Goal: Task Accomplishment & Management: Use online tool/utility

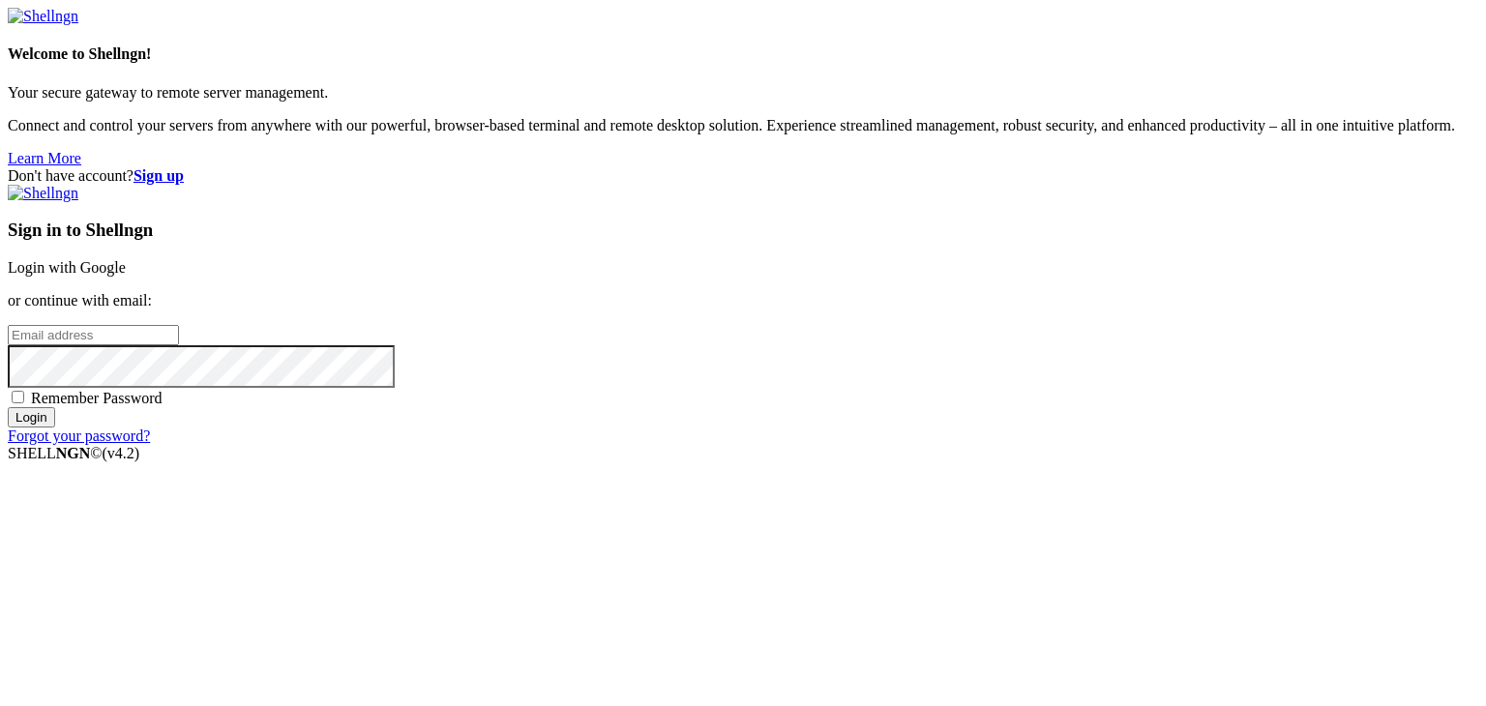
click at [179, 340] on input "email" at bounding box center [93, 335] width 171 height 20
type input "[EMAIL_ADDRESS][DOMAIN_NAME]"
click at [8, 407] on input "Login" at bounding box center [31, 417] width 47 height 20
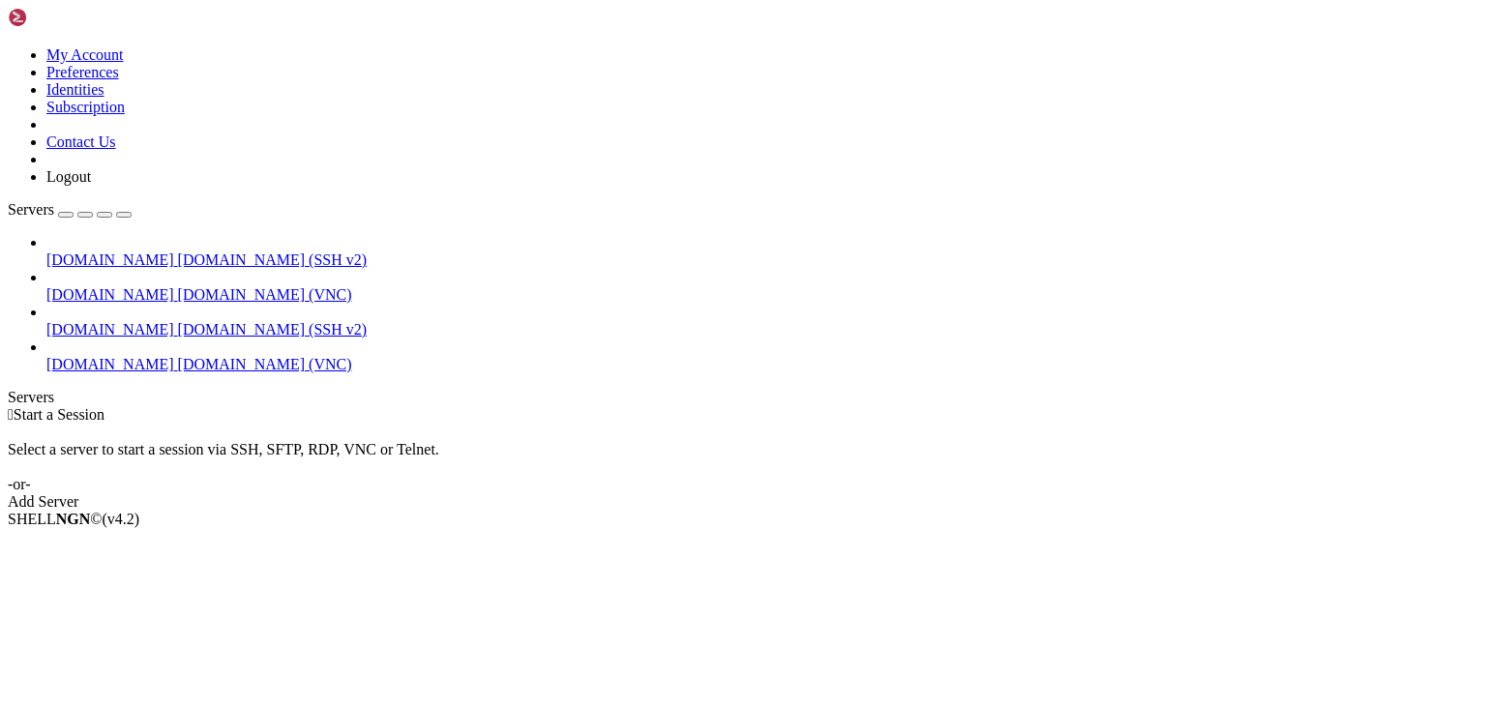
click at [178, 321] on span "[DOMAIN_NAME] (SSH v2)" at bounding box center [273, 329] width 190 height 16
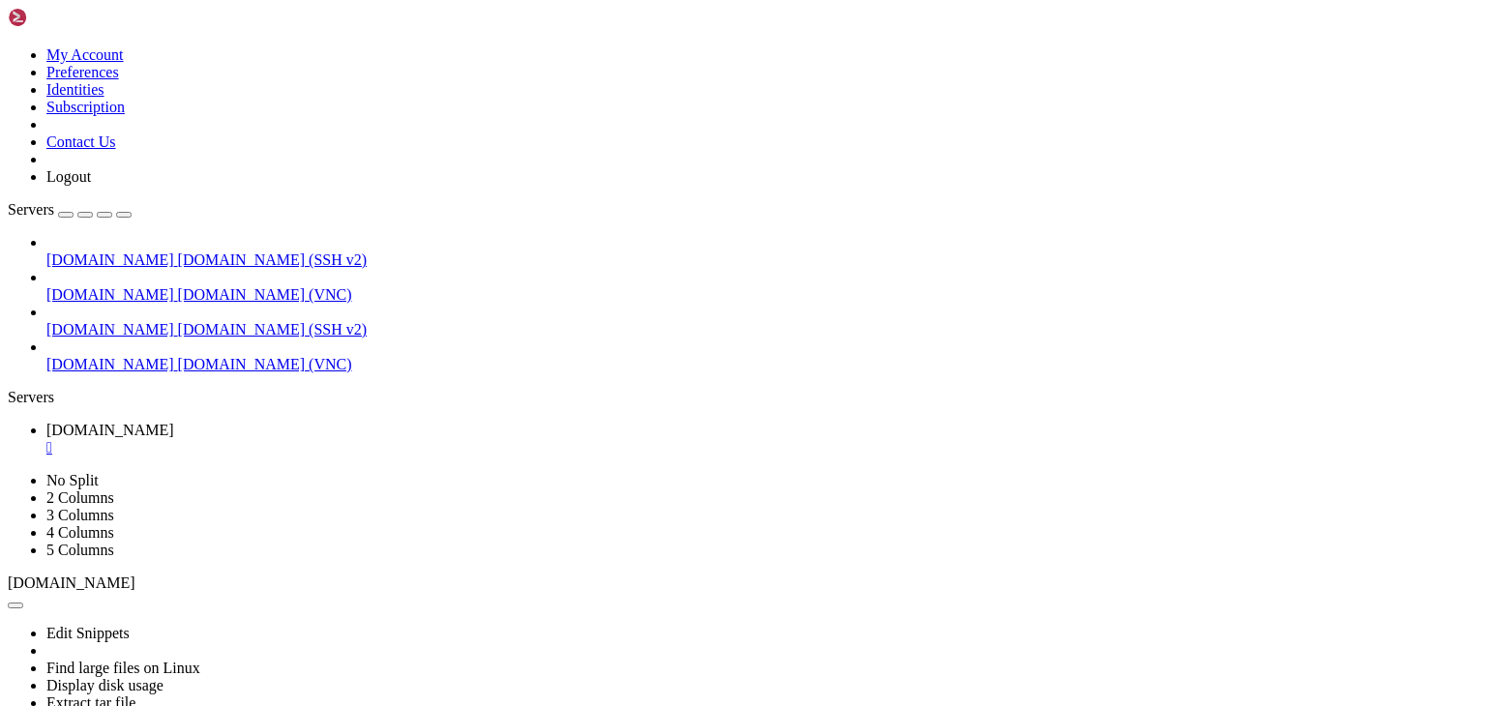
click at [92, 356] on span "[DOMAIN_NAME]" at bounding box center [110, 364] width 128 height 16
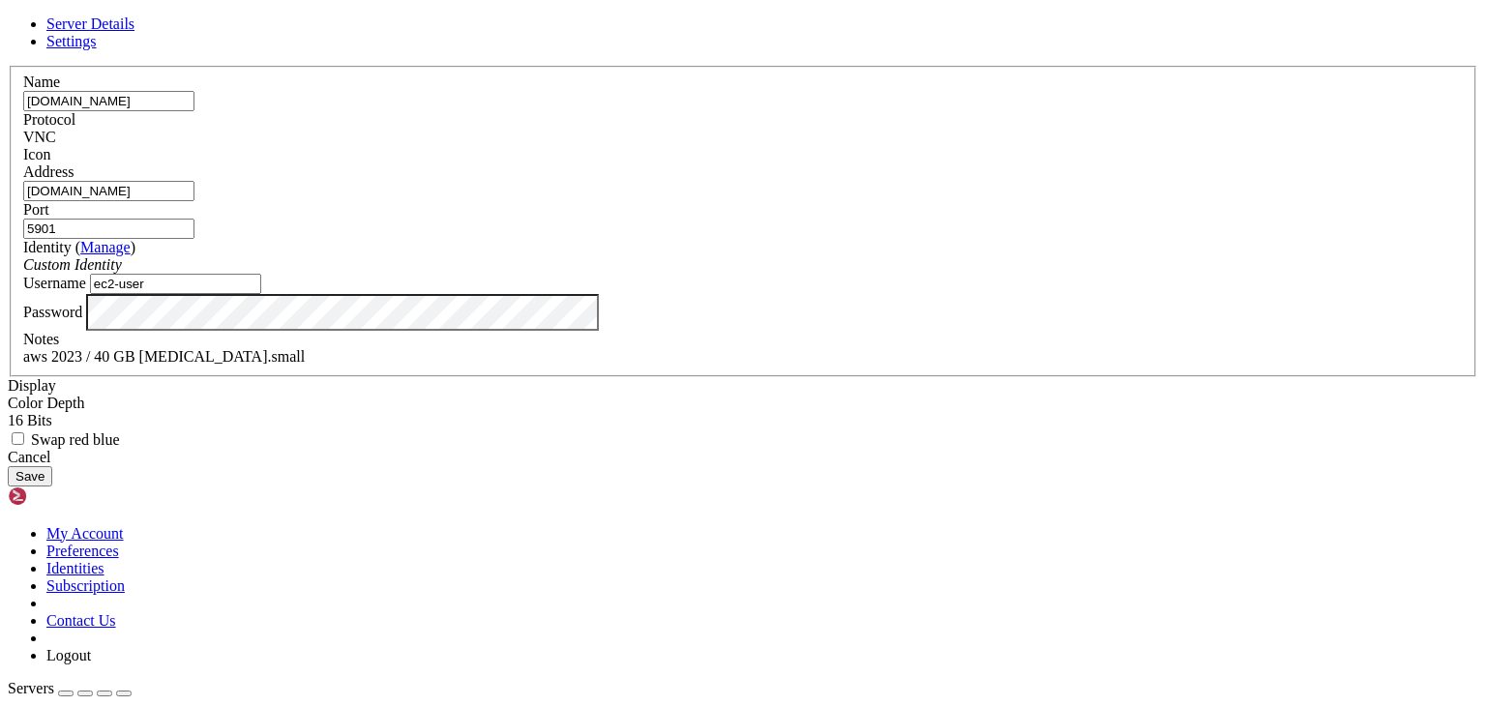
click at [1154, 350] on div "Server Details Settings Name [DOMAIN_NAME] Protocol VNC Icon" at bounding box center [743, 250] width 1471 height 471
click at [872, 466] on div "Cancel" at bounding box center [743, 457] width 1471 height 17
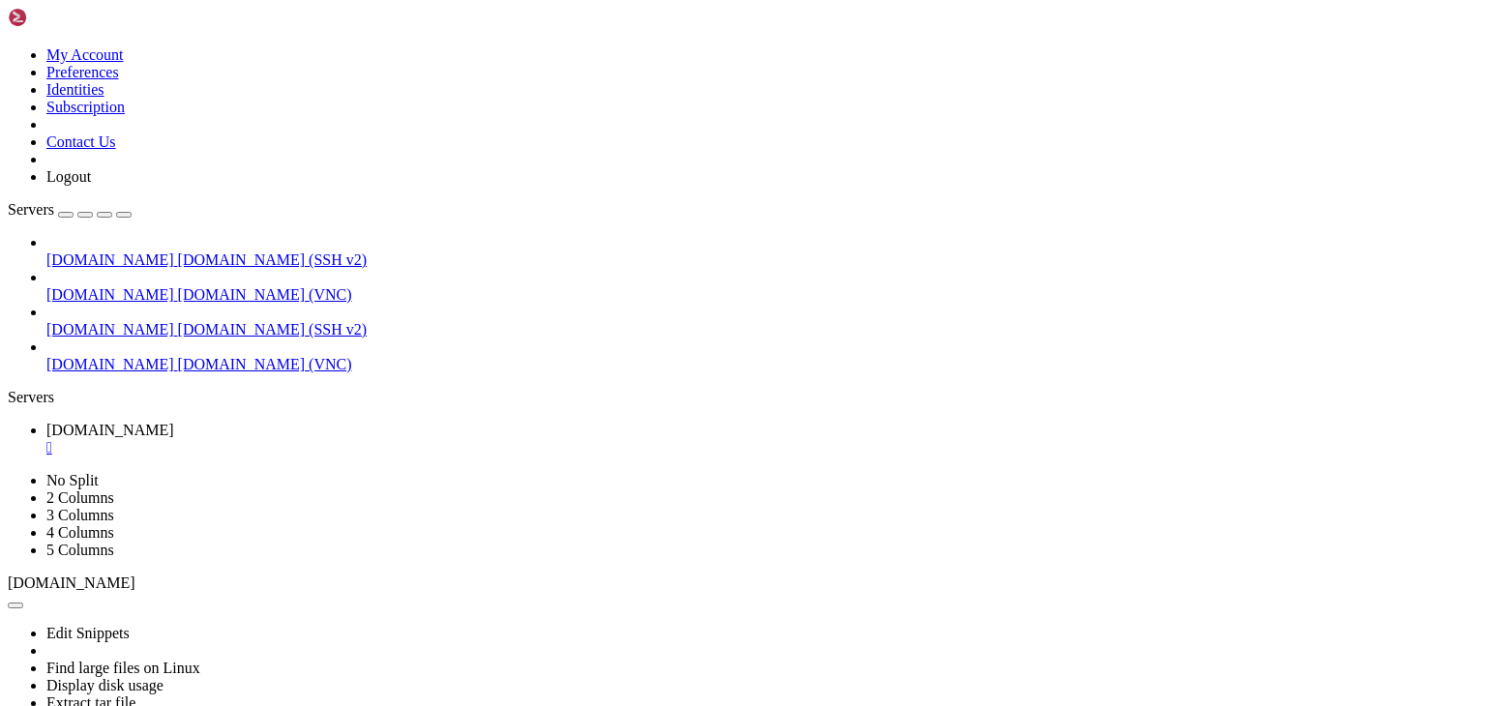
click at [362, 439] on div "" at bounding box center [762, 447] width 1432 height 17
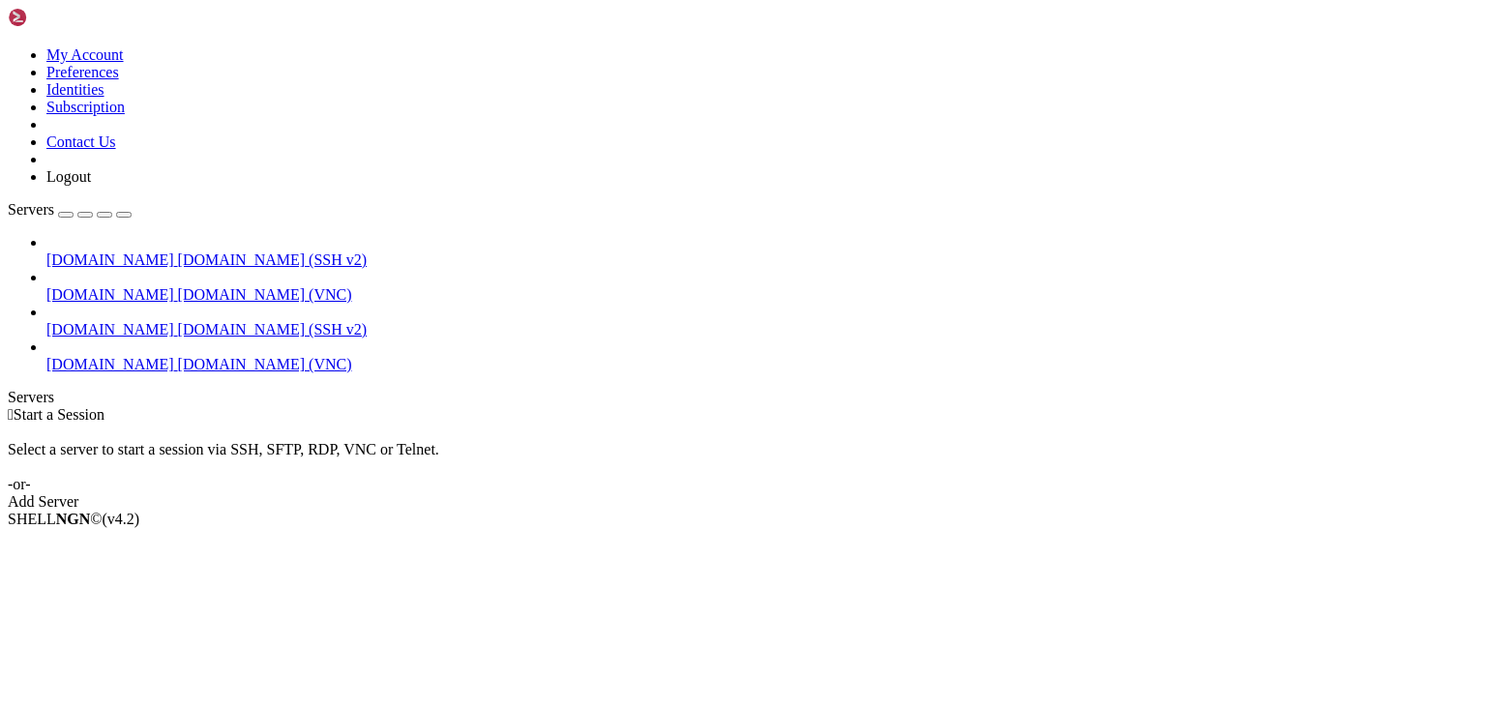
click at [178, 356] on span "[DOMAIN_NAME] (VNC)" at bounding box center [265, 364] width 174 height 16
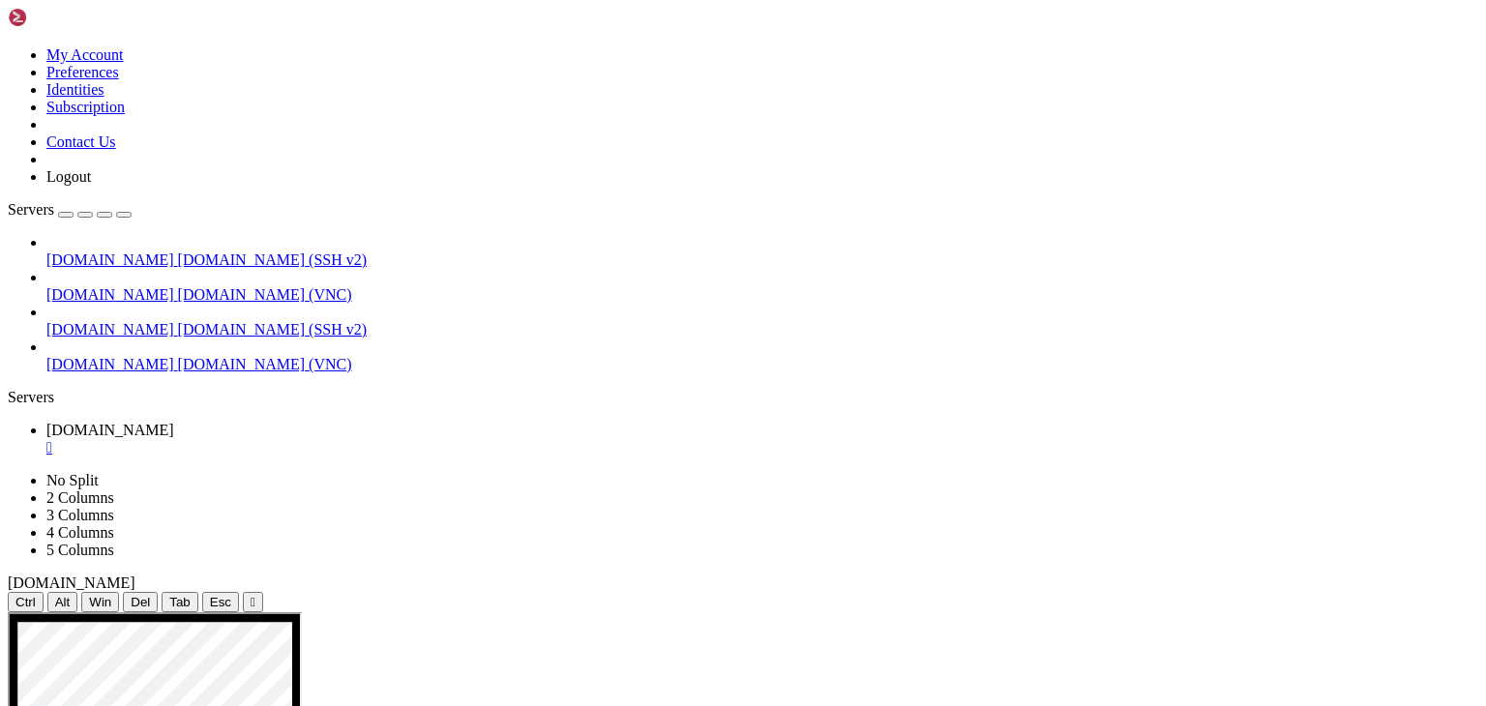
click at [124, 215] on icon "button" at bounding box center [124, 215] width 0 height 0
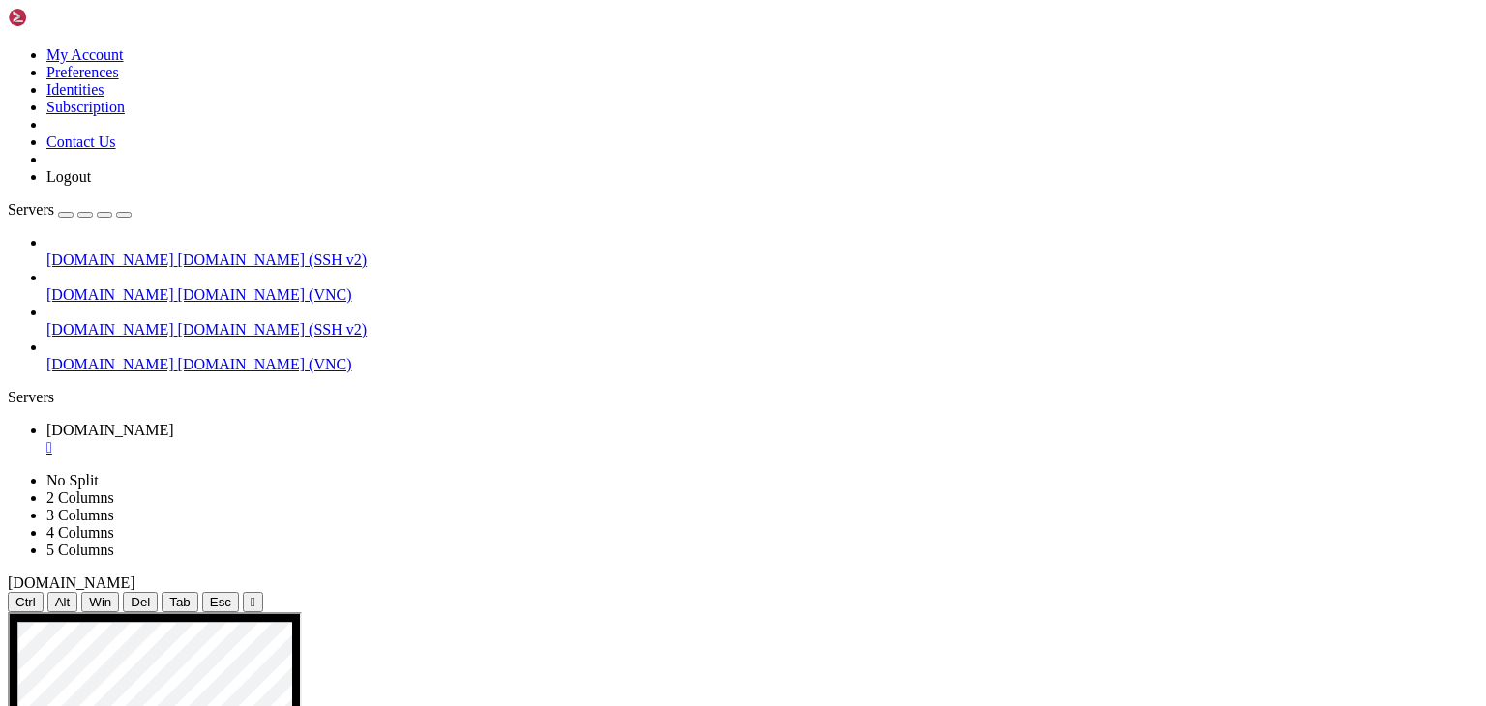
click at [19, 389] on div "Servers" at bounding box center [743, 397] width 1471 height 17
click at [73, 321] on span "[DOMAIN_NAME]" at bounding box center [110, 329] width 128 height 16
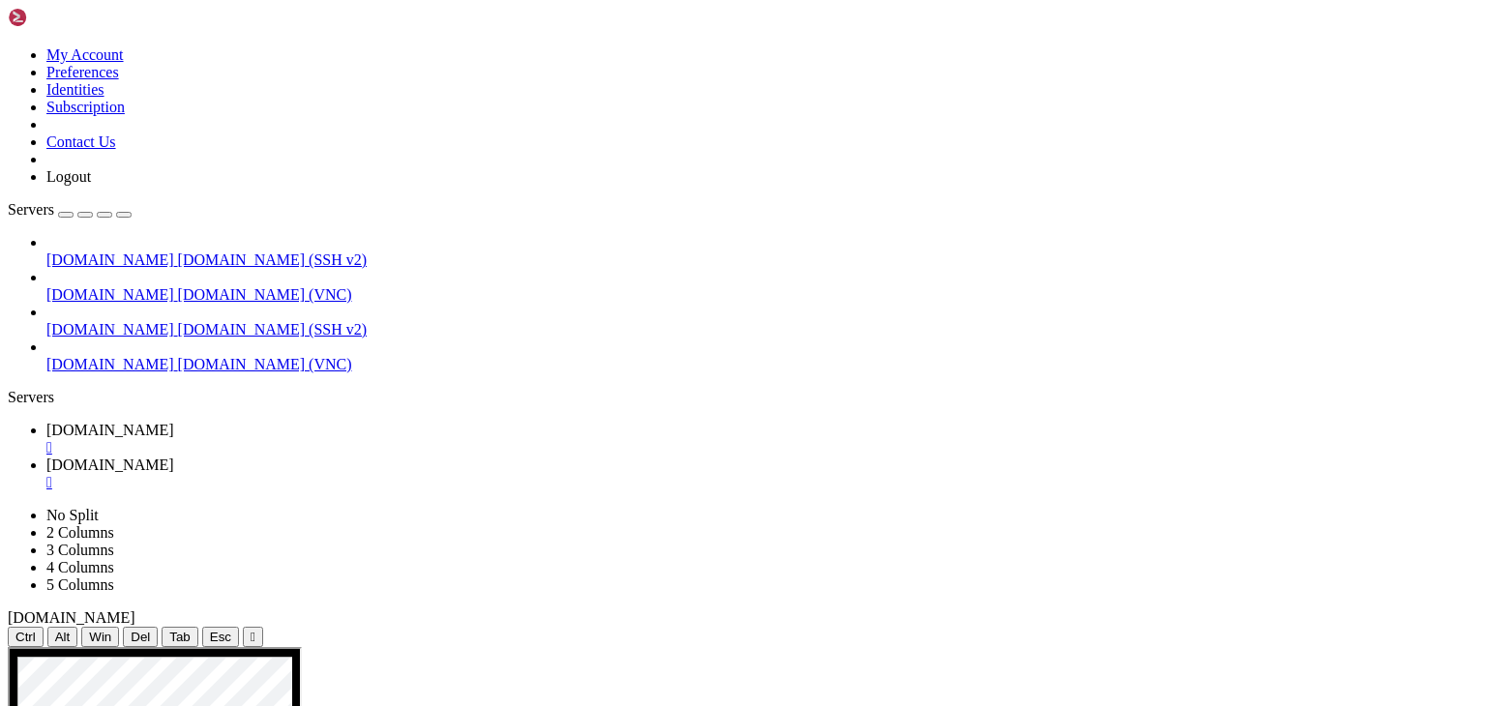
scroll to position [453, 0]
click at [174, 422] on span "[DOMAIN_NAME]" at bounding box center [110, 430] width 128 height 16
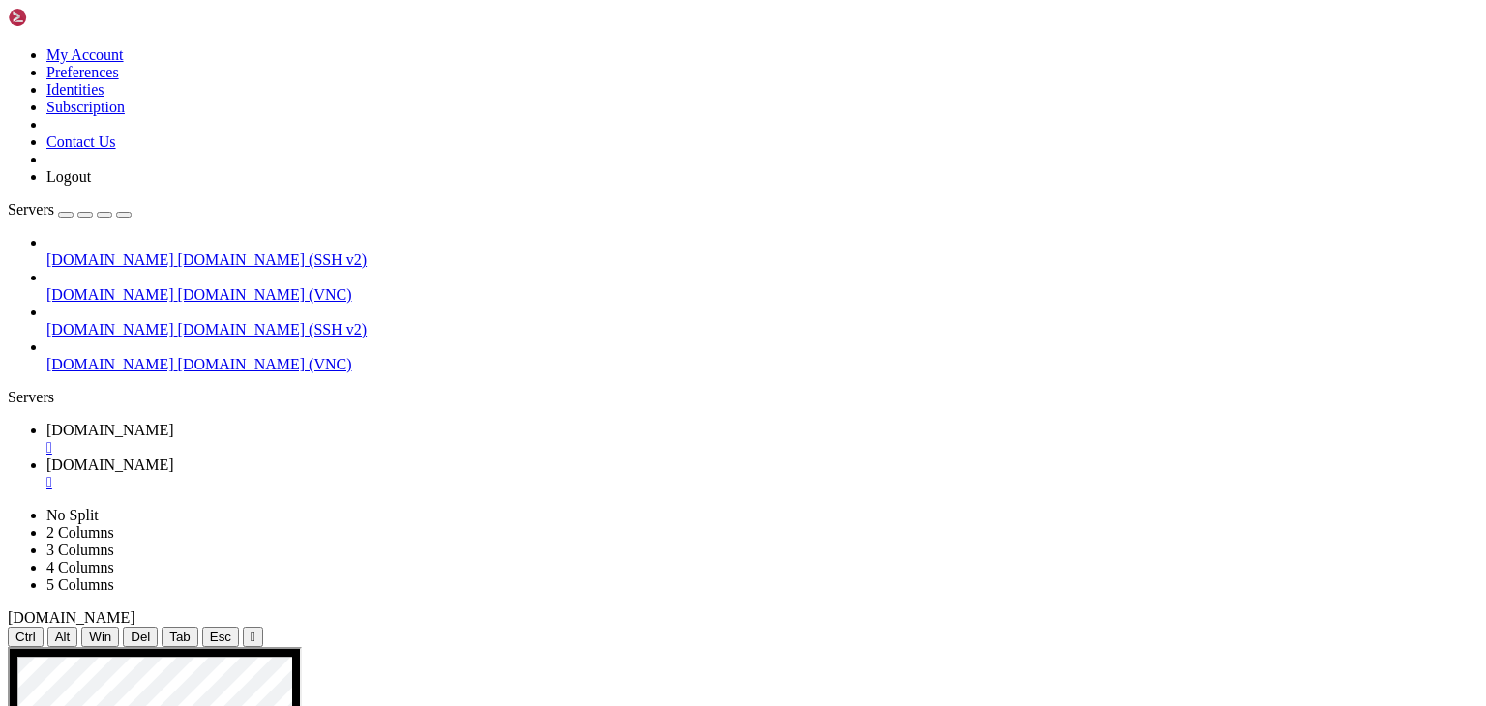
click at [174, 457] on span "[DOMAIN_NAME]" at bounding box center [110, 465] width 128 height 16
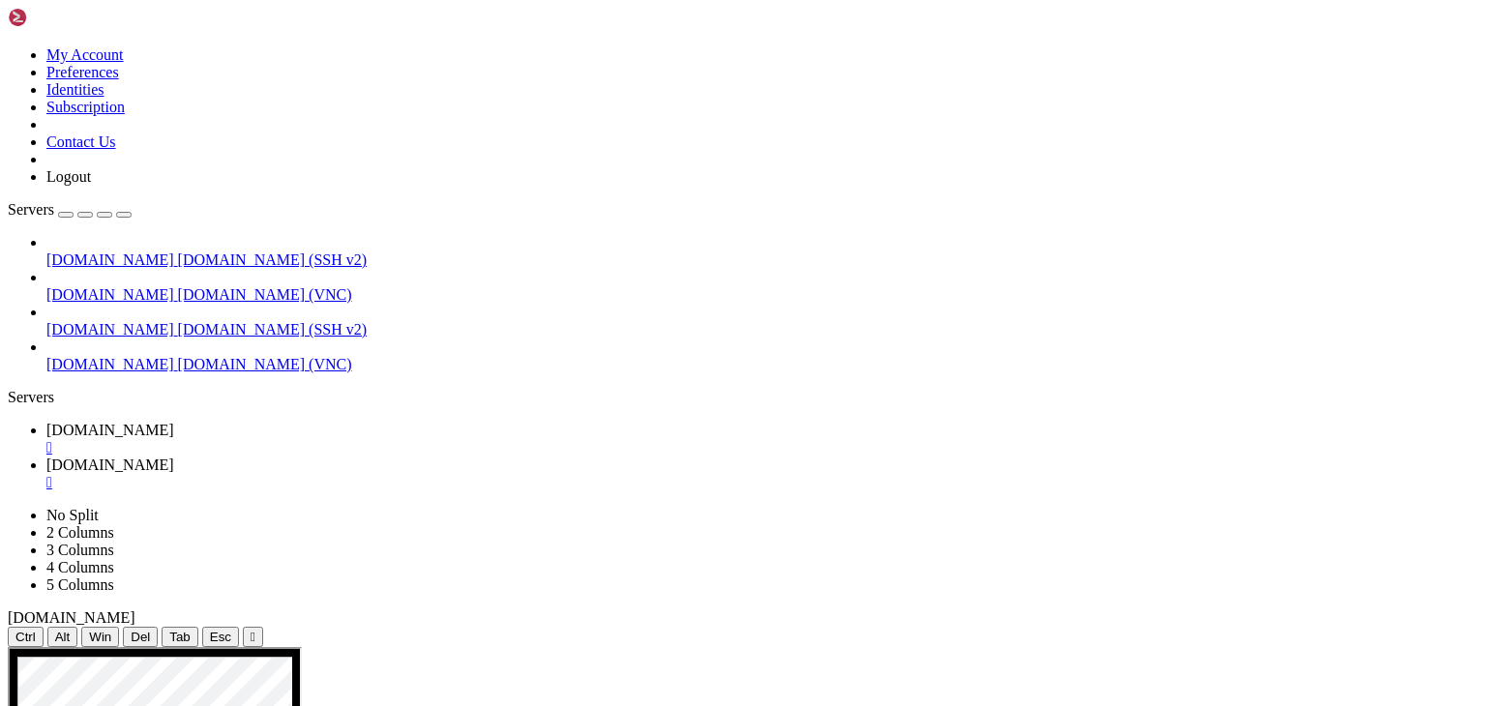
scroll to position [470, 0]
click at [500, 474] on div "" at bounding box center [762, 482] width 1432 height 17
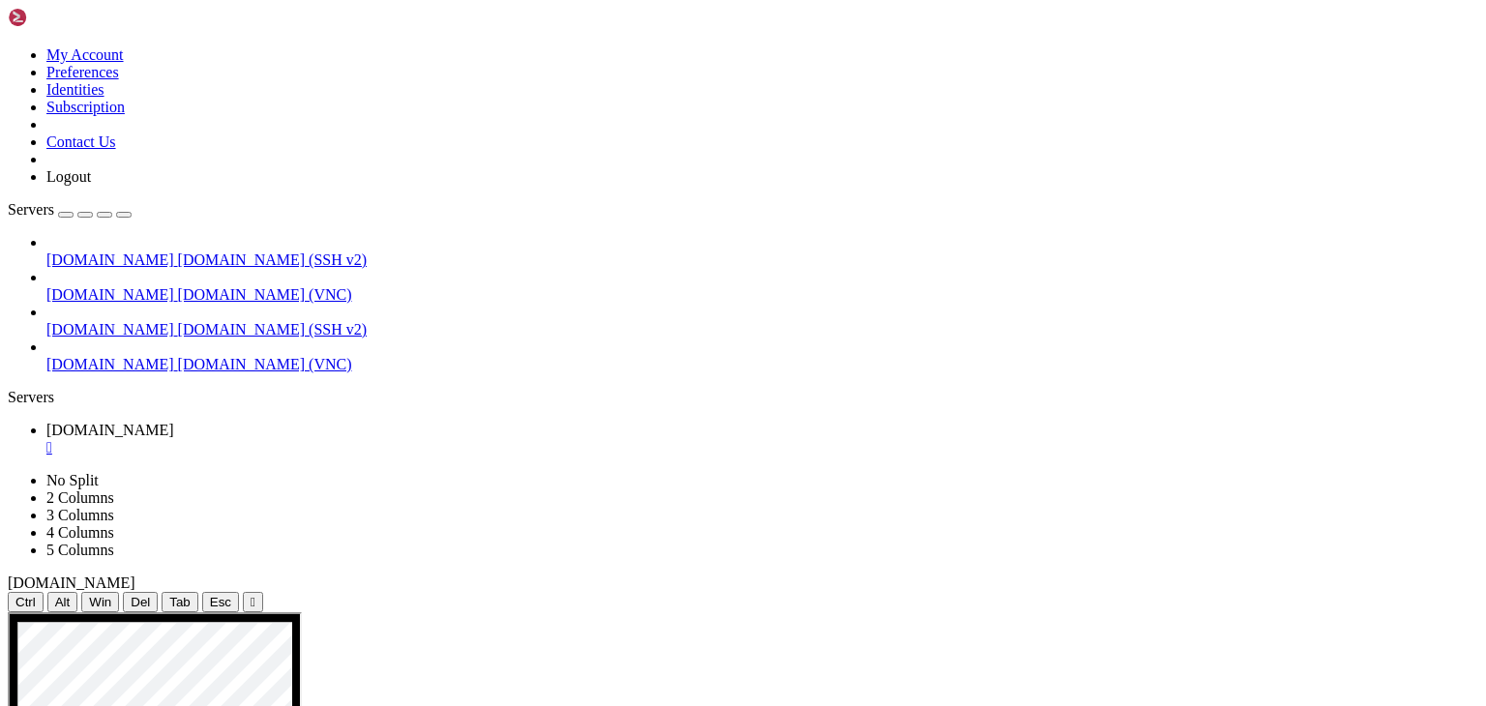
click at [358, 439] on div "" at bounding box center [762, 447] width 1432 height 17
